Goal: Navigation & Orientation: Find specific page/section

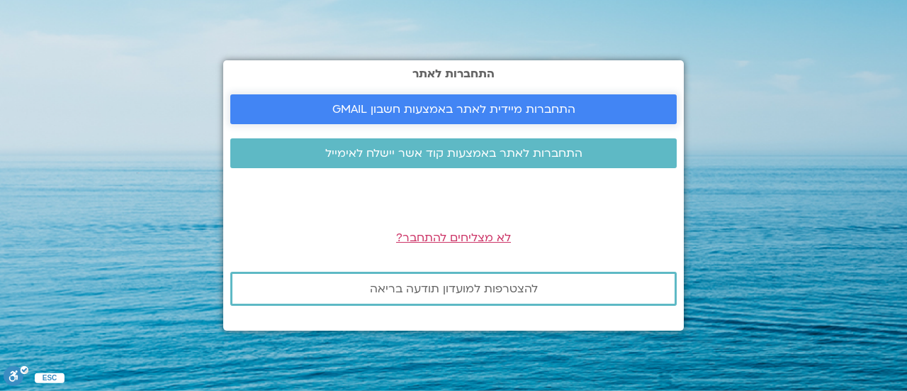
click at [457, 109] on span "התחברות מיידית לאתר באמצעות חשבון GMAIL" at bounding box center [453, 109] width 243 height 13
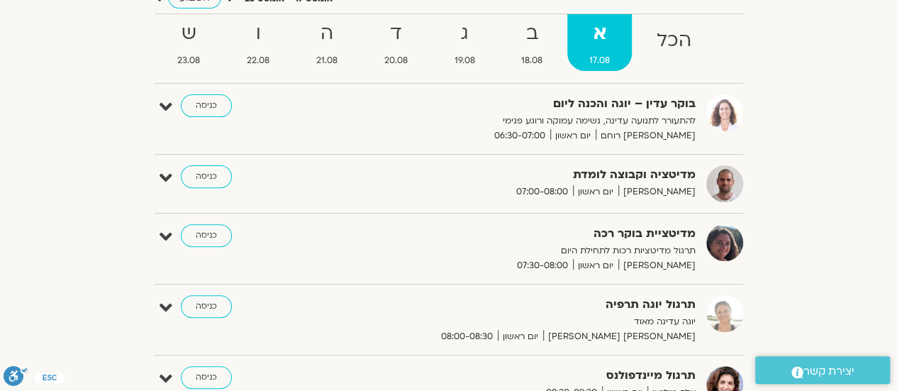
scroll to position [213, 0]
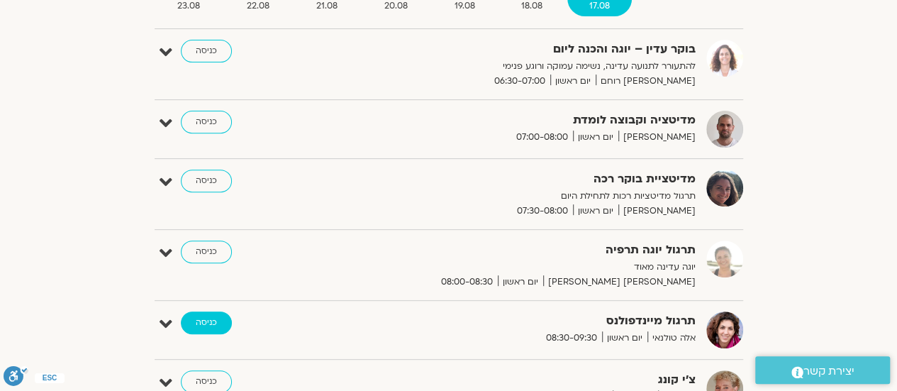
click at [213, 318] on link "כניסה" at bounding box center [206, 322] width 51 height 23
